Goal: Check status: Check status

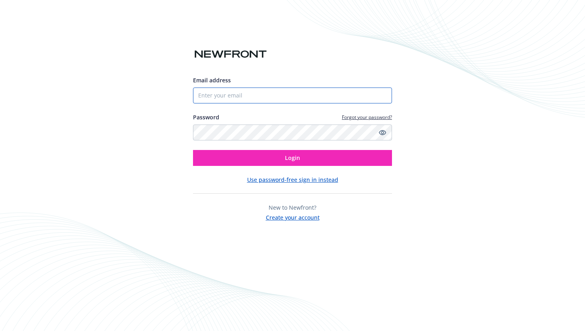
type input "[EMAIL_ADDRESS][DOMAIN_NAME]"
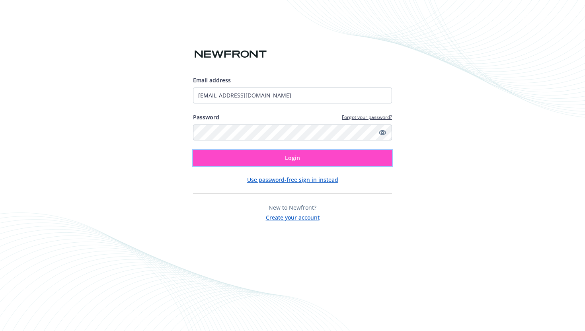
click at [263, 160] on button "Login" at bounding box center [292, 158] width 199 height 16
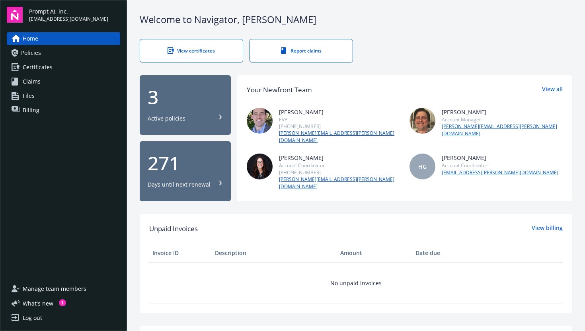
click at [191, 105] on div "3 Active policies" at bounding box center [185, 105] width 75 height 35
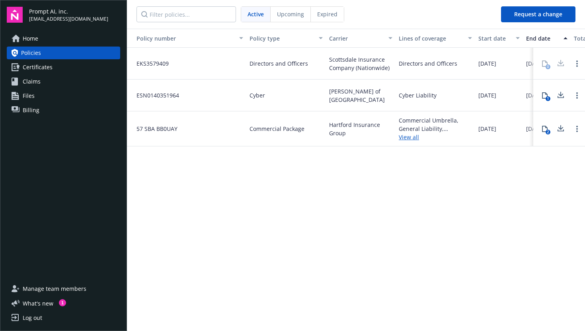
click at [395, 208] on div "Policy number Policy type Carrier Lines of coverage Start date End date Total c…" at bounding box center [356, 179] width 458 height 301
click at [40, 305] on span "What ' s new" at bounding box center [38, 303] width 31 height 8
